Goal: Information Seeking & Learning: Learn about a topic

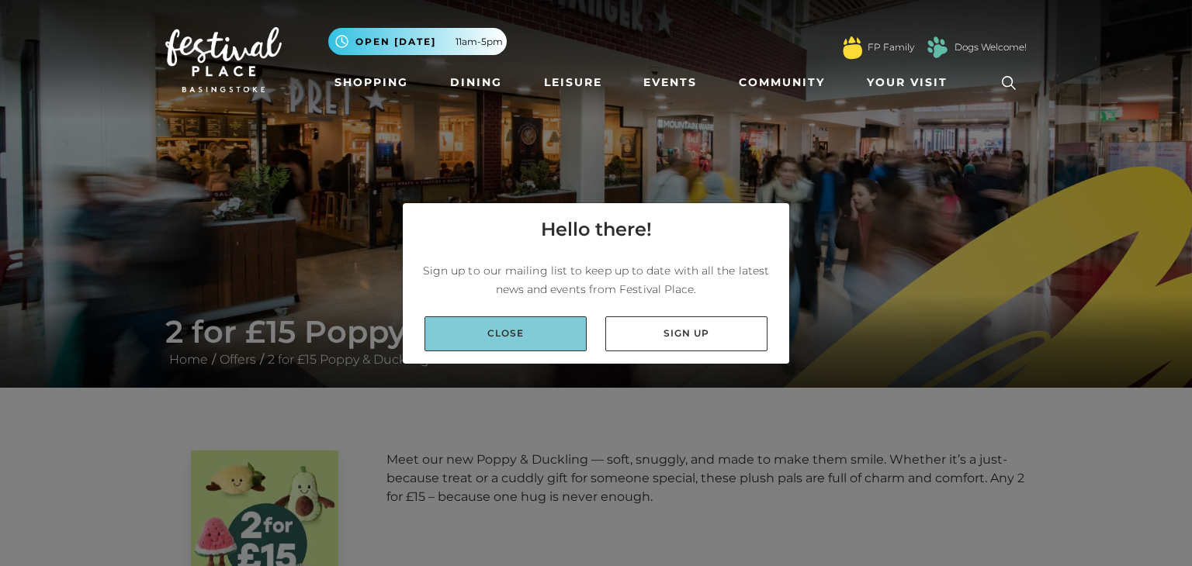
click at [518, 331] on link "Close" at bounding box center [505, 334] width 162 height 35
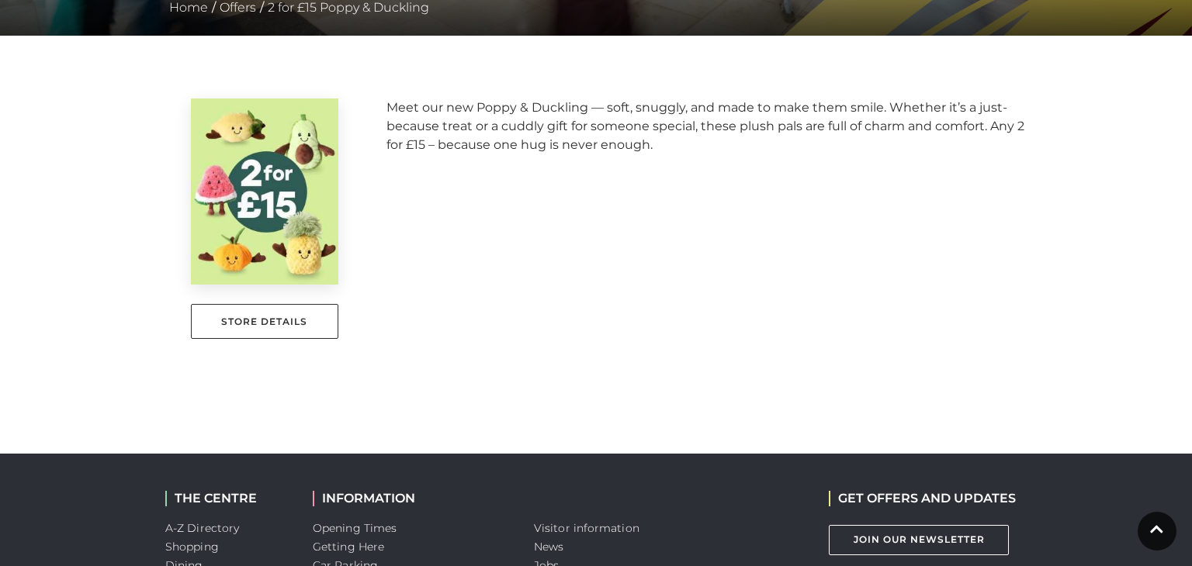
scroll to position [352, 0]
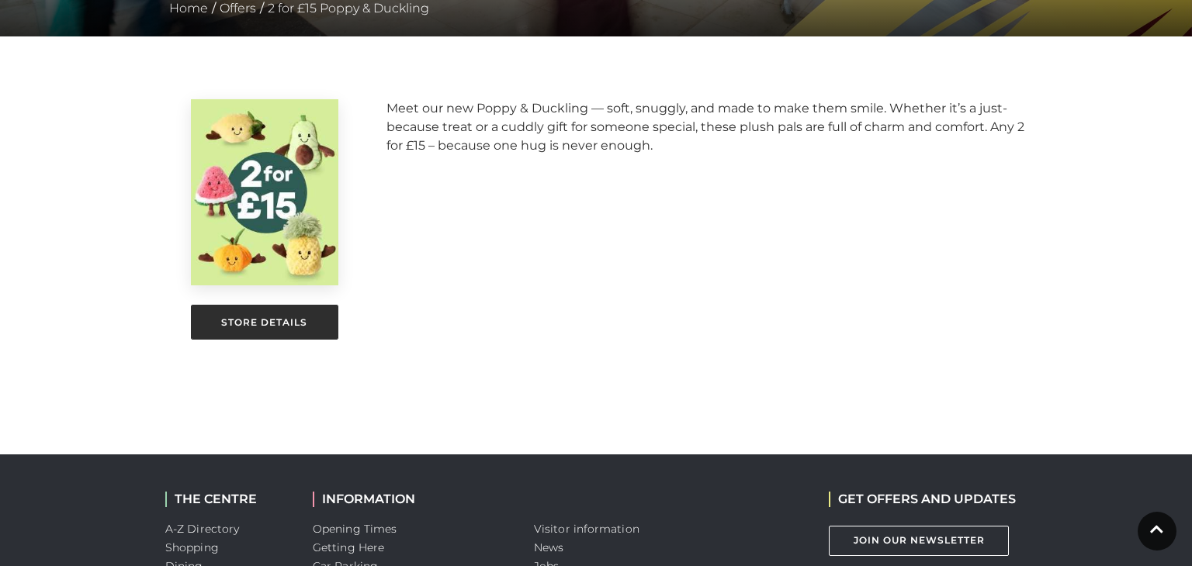
click at [279, 327] on link "Store Details" at bounding box center [264, 322] width 147 height 35
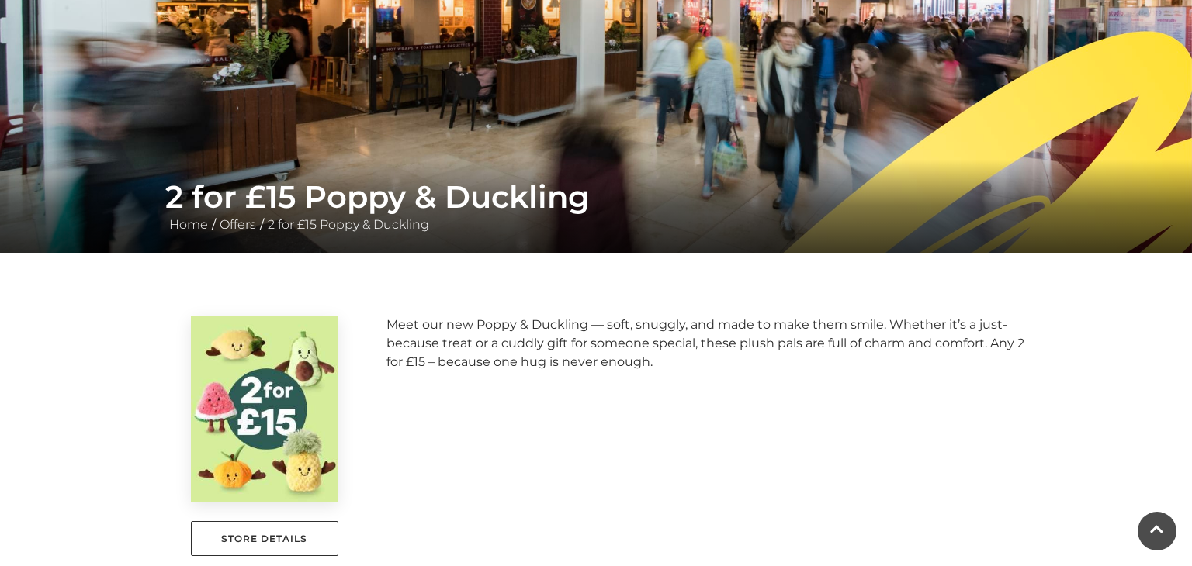
scroll to position [0, 0]
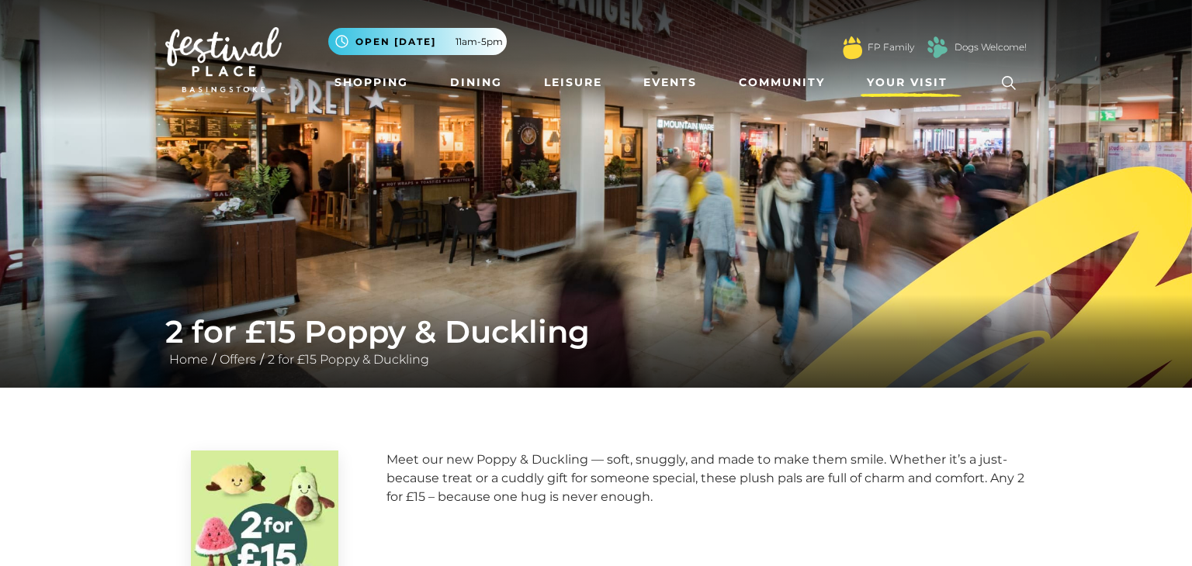
click at [914, 84] on span "Your Visit" at bounding box center [907, 82] width 81 height 16
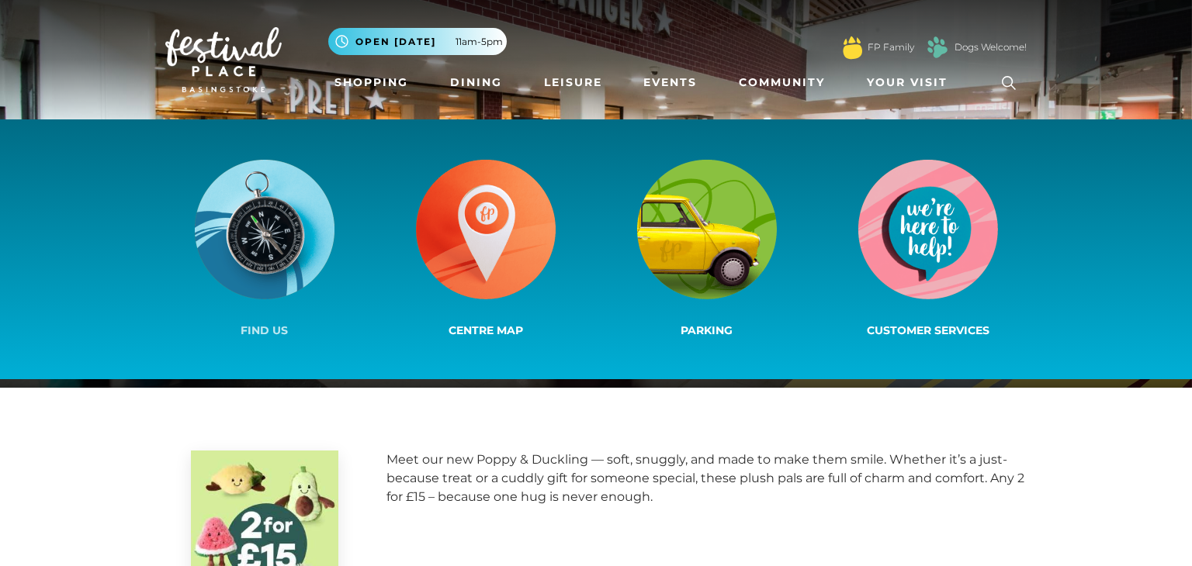
click at [270, 268] on img at bounding box center [265, 230] width 140 height 140
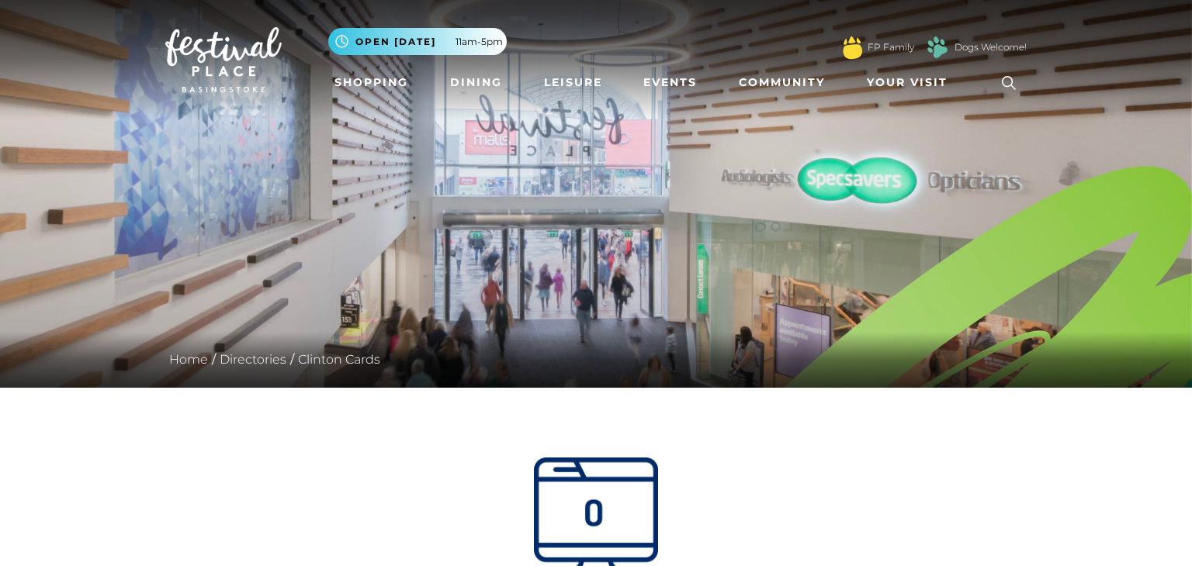
scroll to position [3, 0]
